Goal: Task Accomplishment & Management: Manage account settings

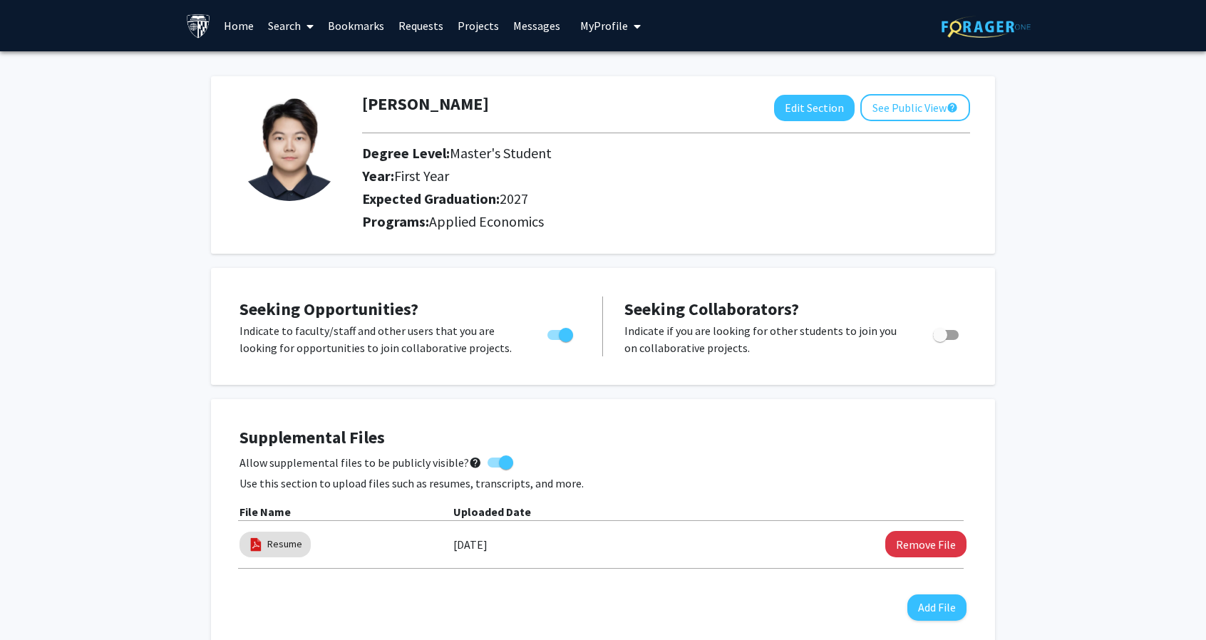
click at [366, 19] on link "Bookmarks" at bounding box center [356, 26] width 71 height 50
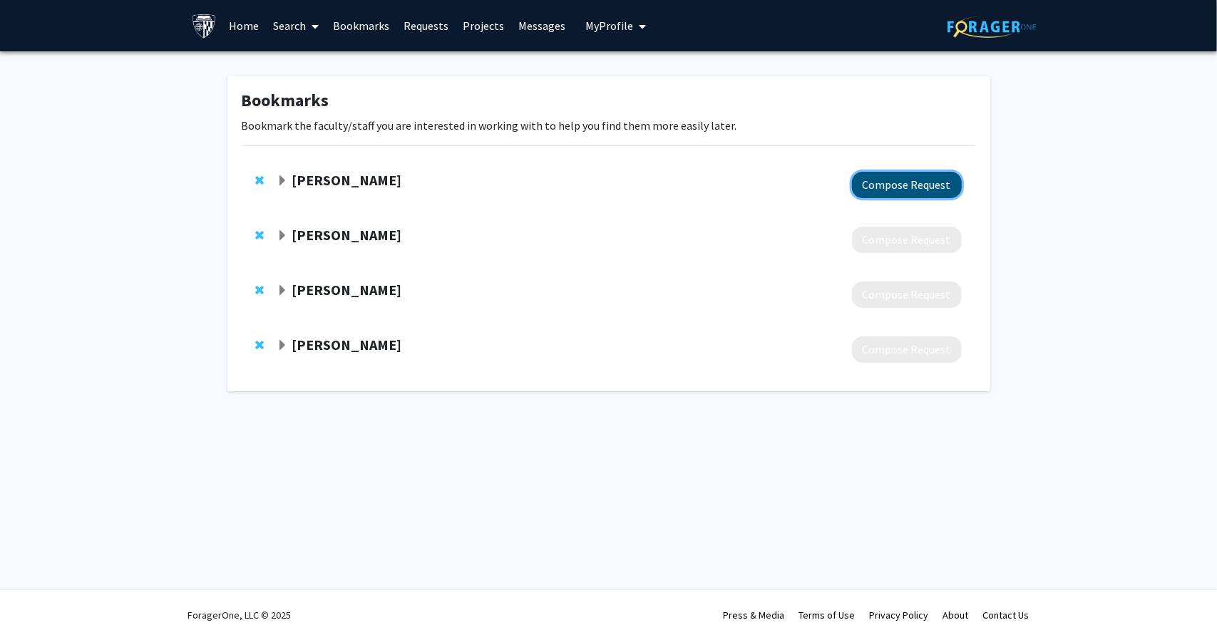
click at [885, 194] on button "Compose Request" at bounding box center [907, 185] width 110 height 26
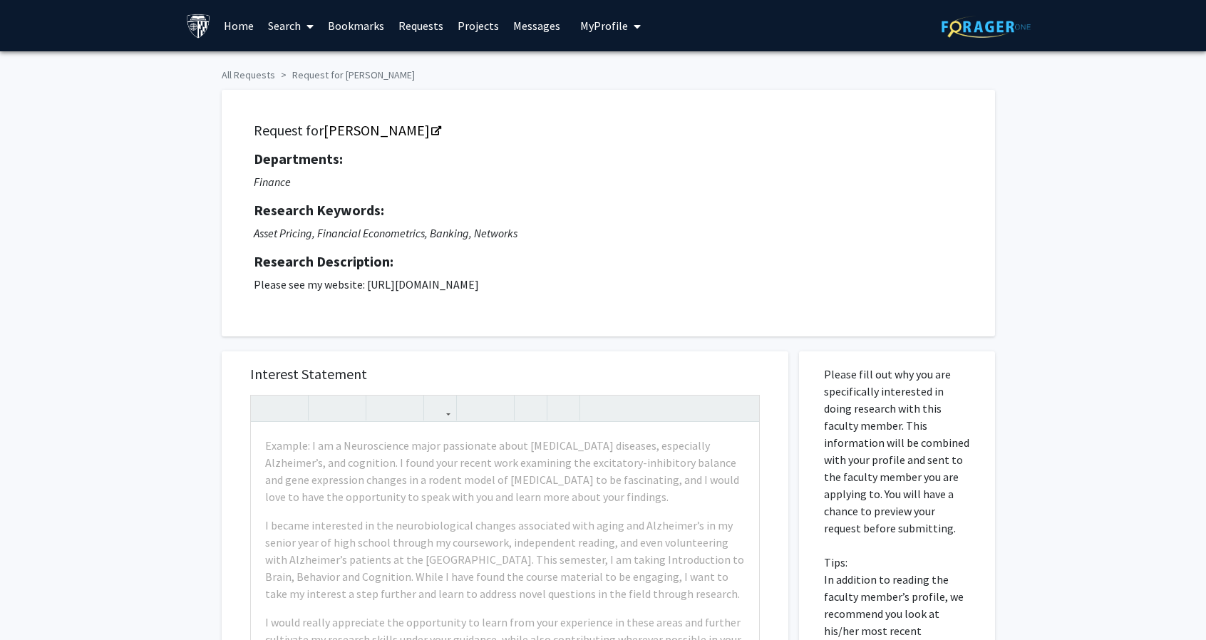
click at [423, 19] on link "Requests" at bounding box center [420, 26] width 59 height 50
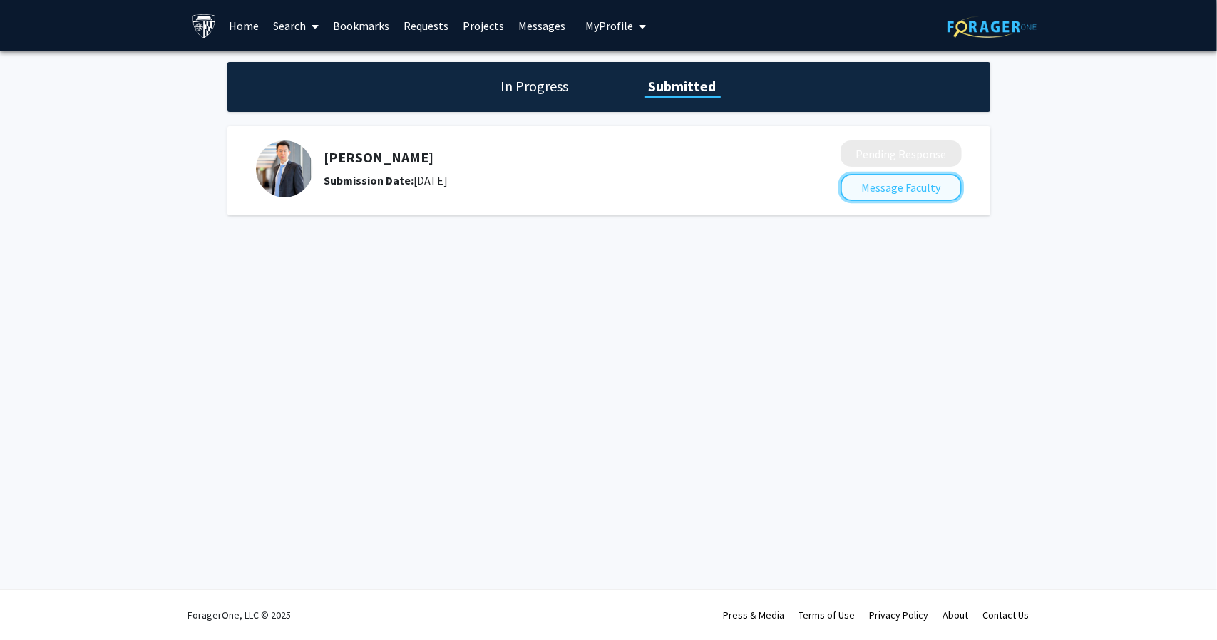
click at [880, 185] on button "Message Faculty" at bounding box center [900, 187] width 121 height 27
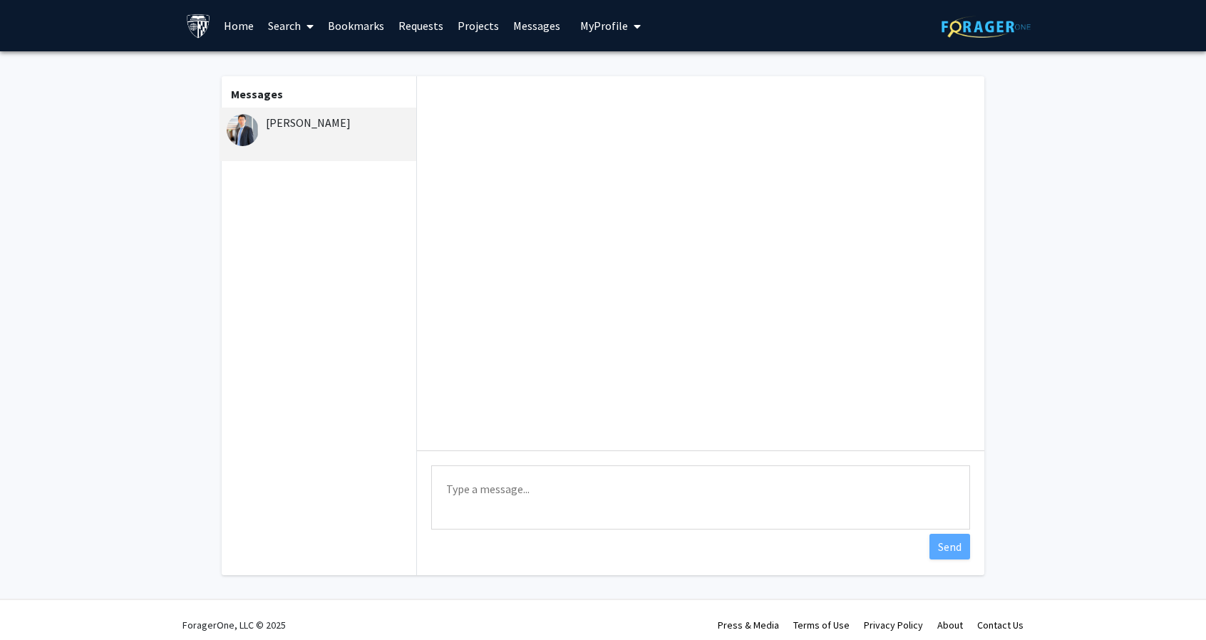
click at [242, 126] on img at bounding box center [243, 130] width 32 height 32
click at [532, 31] on link "Messages" at bounding box center [536, 26] width 61 height 50
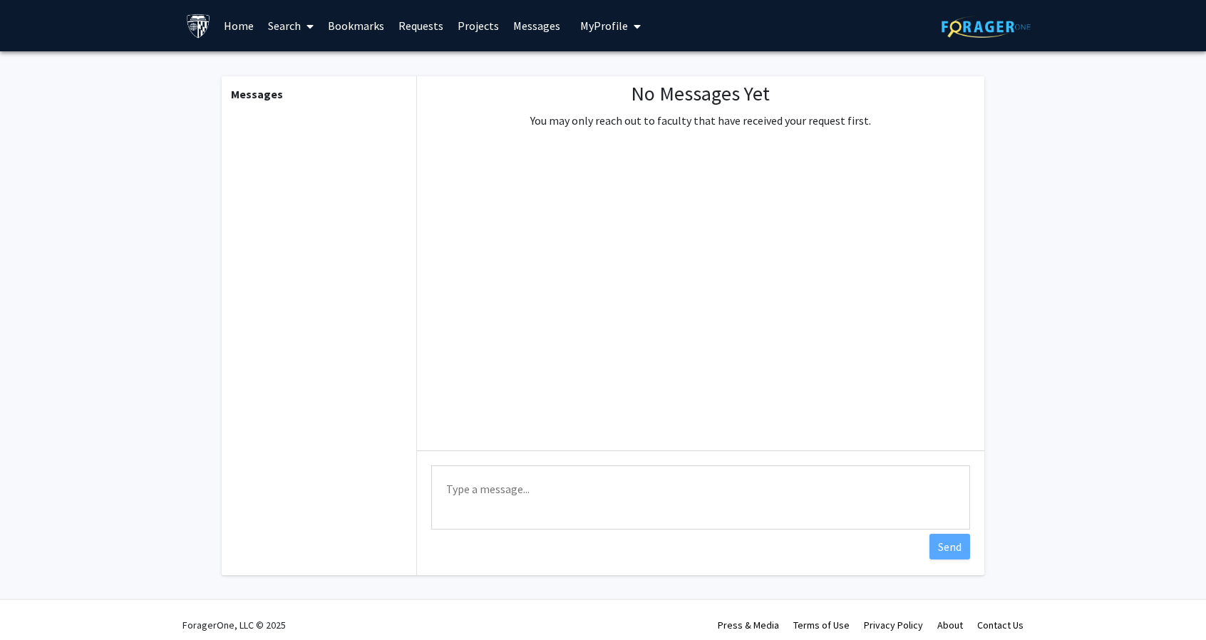
click at [482, 26] on link "Projects" at bounding box center [479, 26] width 56 height 50
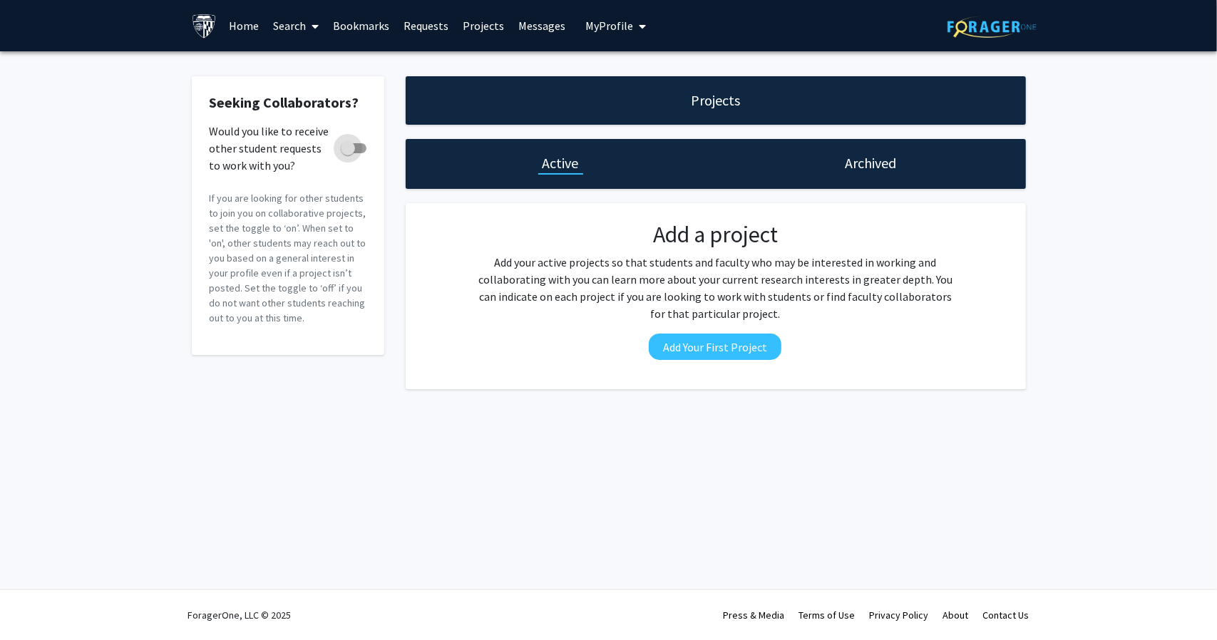
click at [365, 148] on span at bounding box center [354, 148] width 26 height 10
click at [348, 153] on input "Would you like to receive other student requests to work with you?" at bounding box center [347, 153] width 1 height 1
checkbox input "true"
click at [247, 21] on link "Home" at bounding box center [244, 26] width 44 height 50
